Goal: Find specific page/section: Find specific page/section

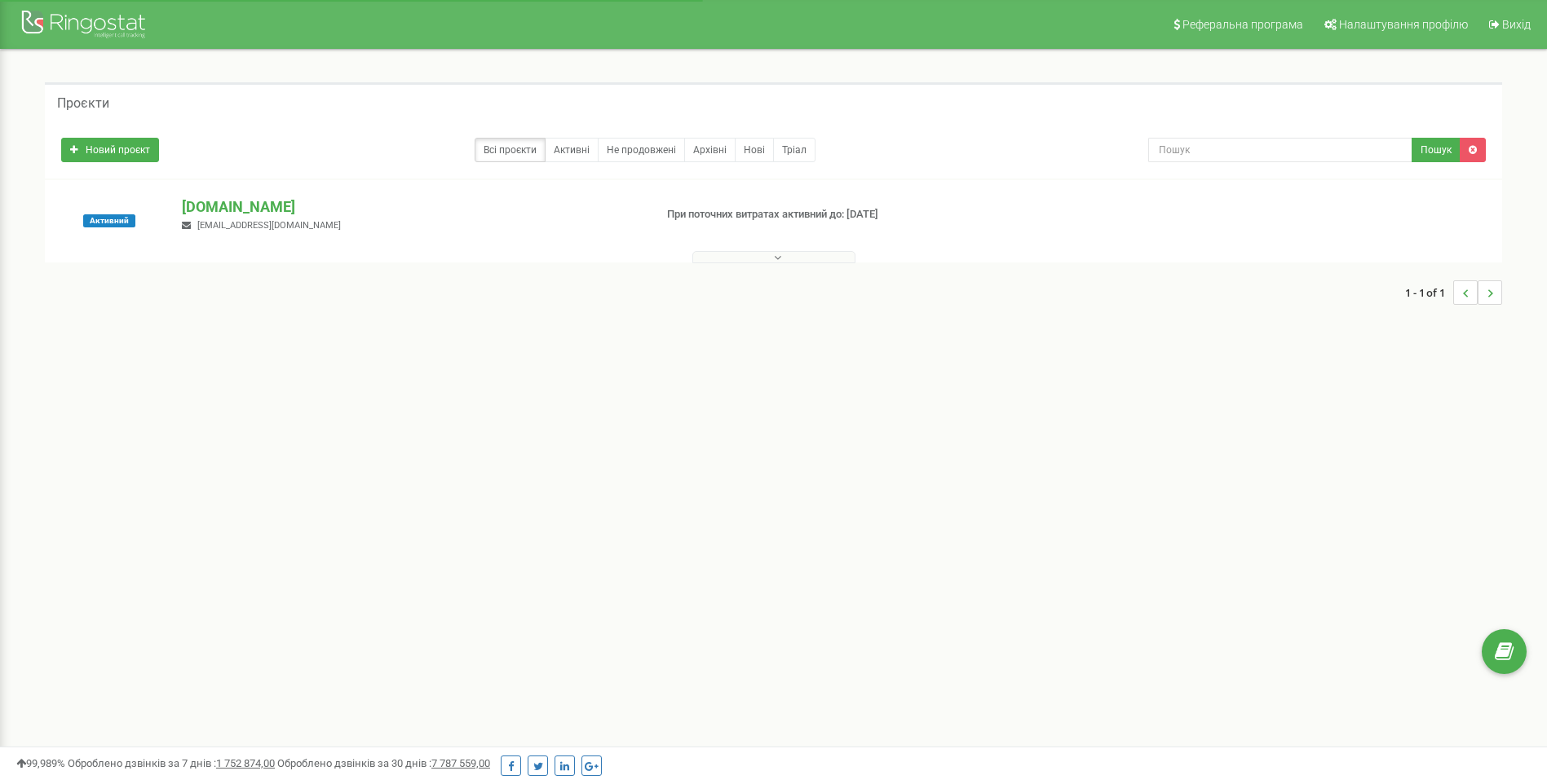
click at [204, 205] on p "[DOMAIN_NAME]" at bounding box center [410, 207] width 458 height 21
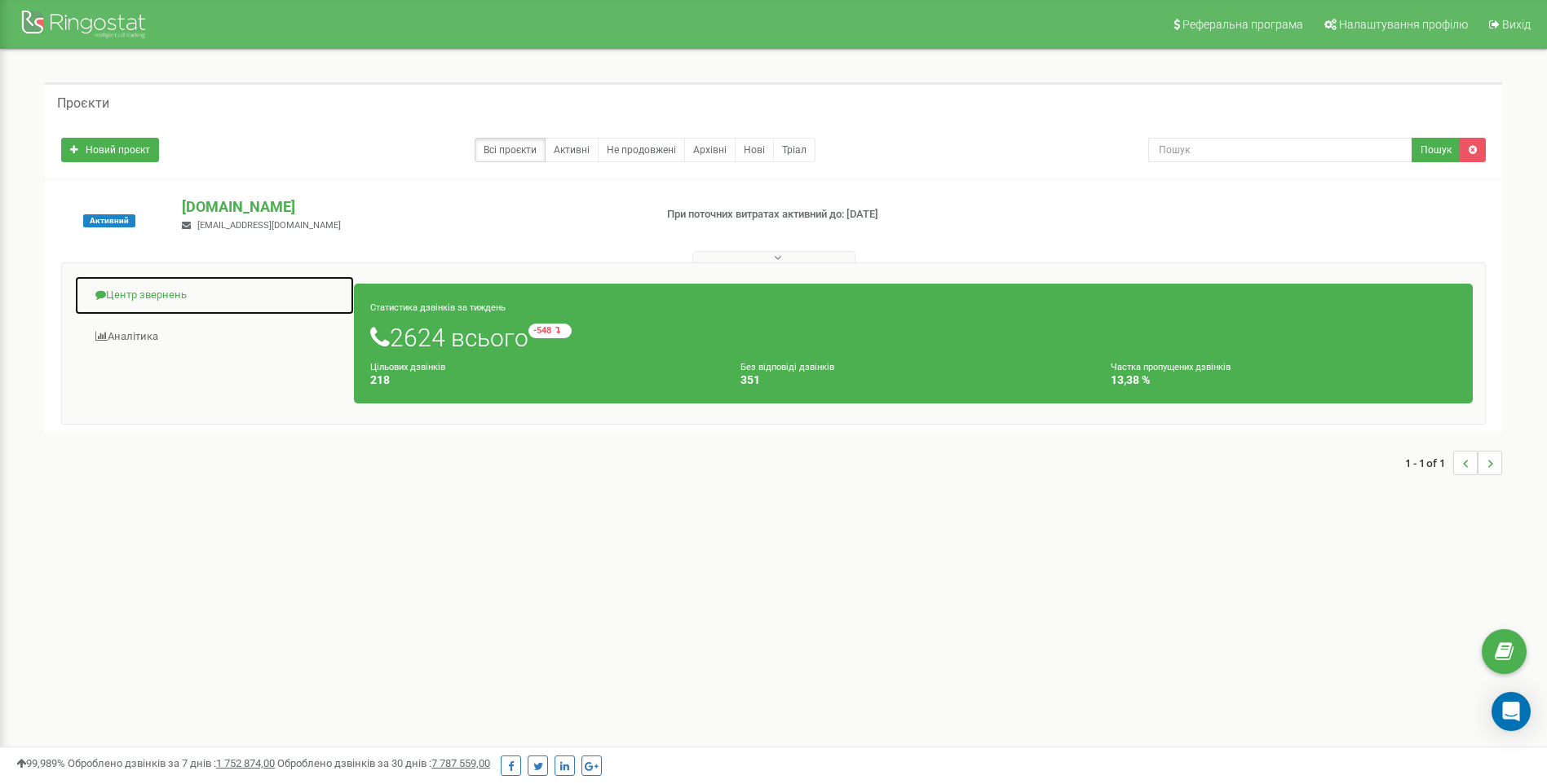
drag, startPoint x: 157, startPoint y: 296, endPoint x: 149, endPoint y: 309, distance: 15.3
click at [157, 297] on link "Центр звернень" at bounding box center [215, 295] width 281 height 40
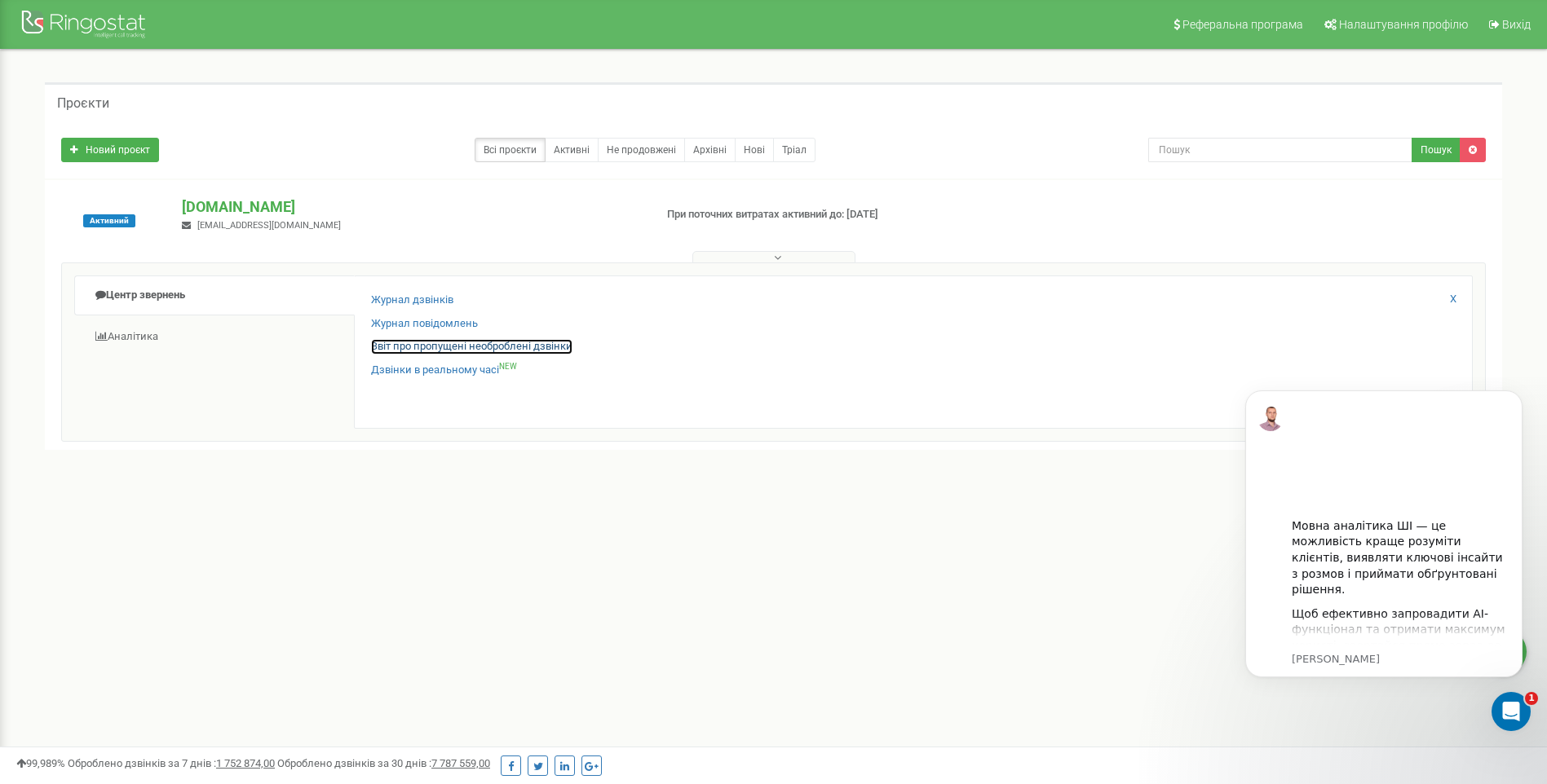
click at [414, 347] on link "Звіт про пропущені необроблені дзвінки" at bounding box center [471, 347] width 201 height 16
